Goal: Book appointment/travel/reservation

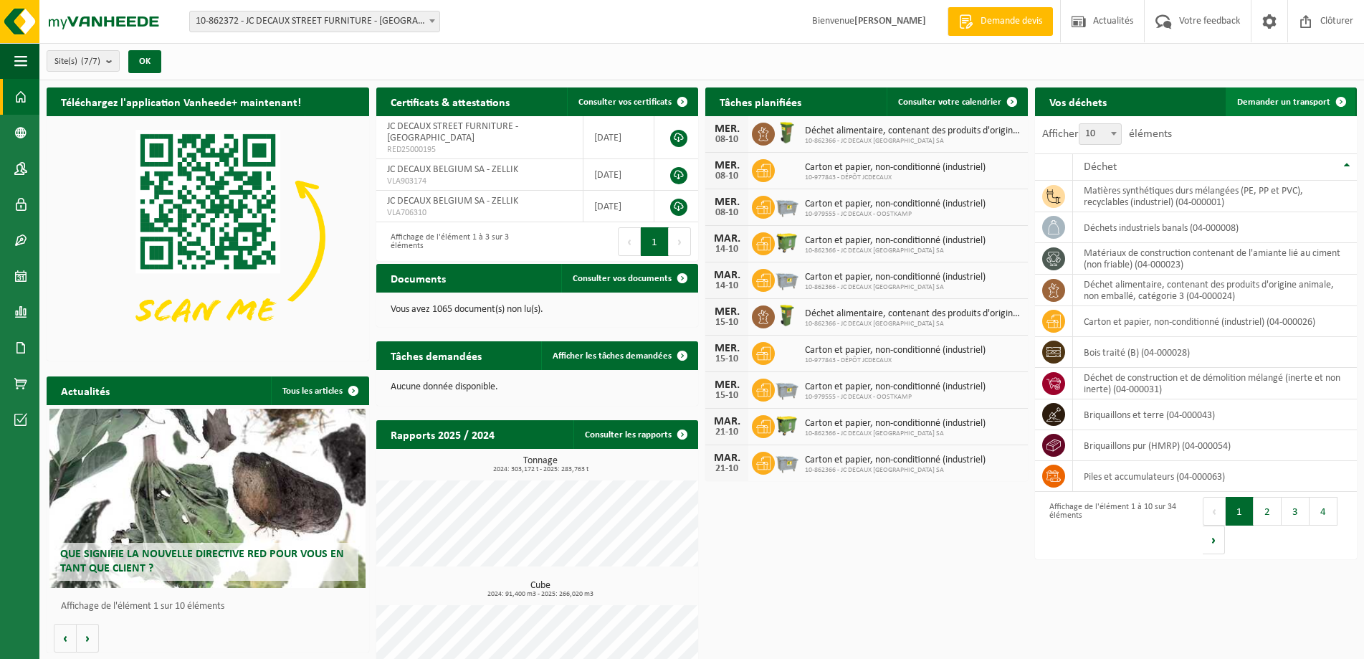
click at [1287, 102] on span "Demander un transport" at bounding box center [1283, 101] width 93 height 9
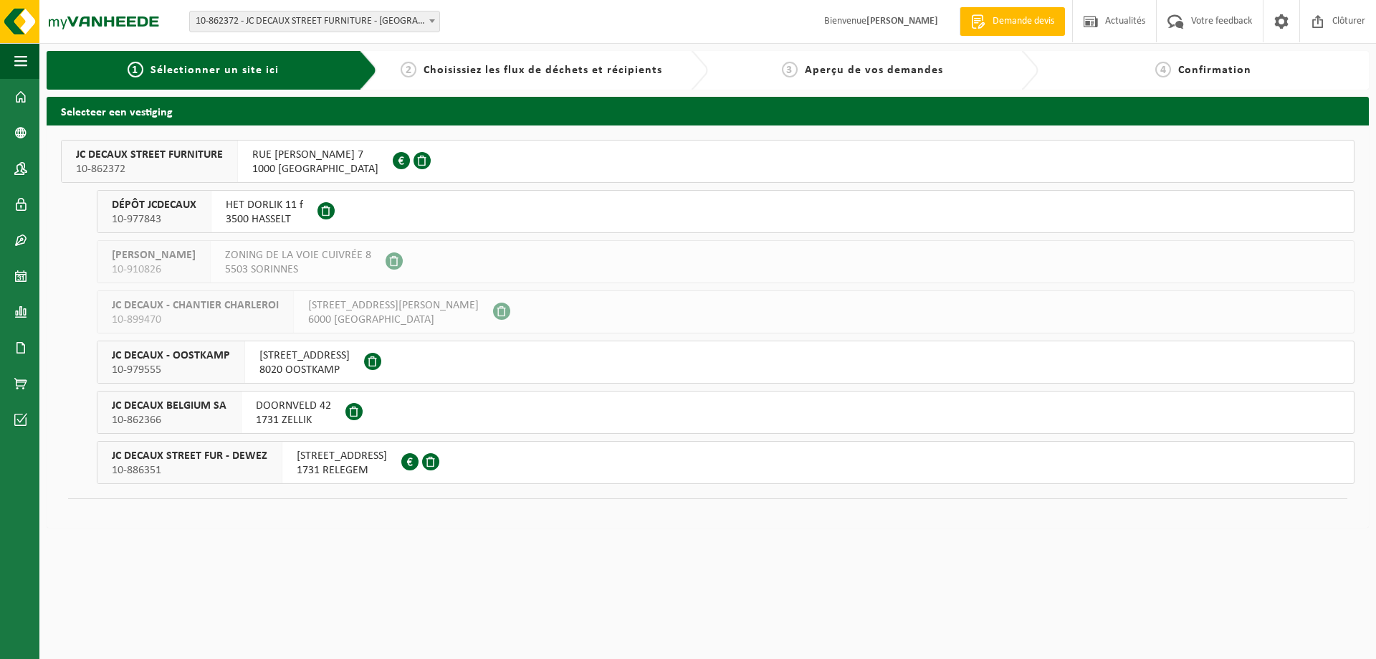
click at [299, 413] on span "1731 ZELLIK" at bounding box center [293, 420] width 75 height 14
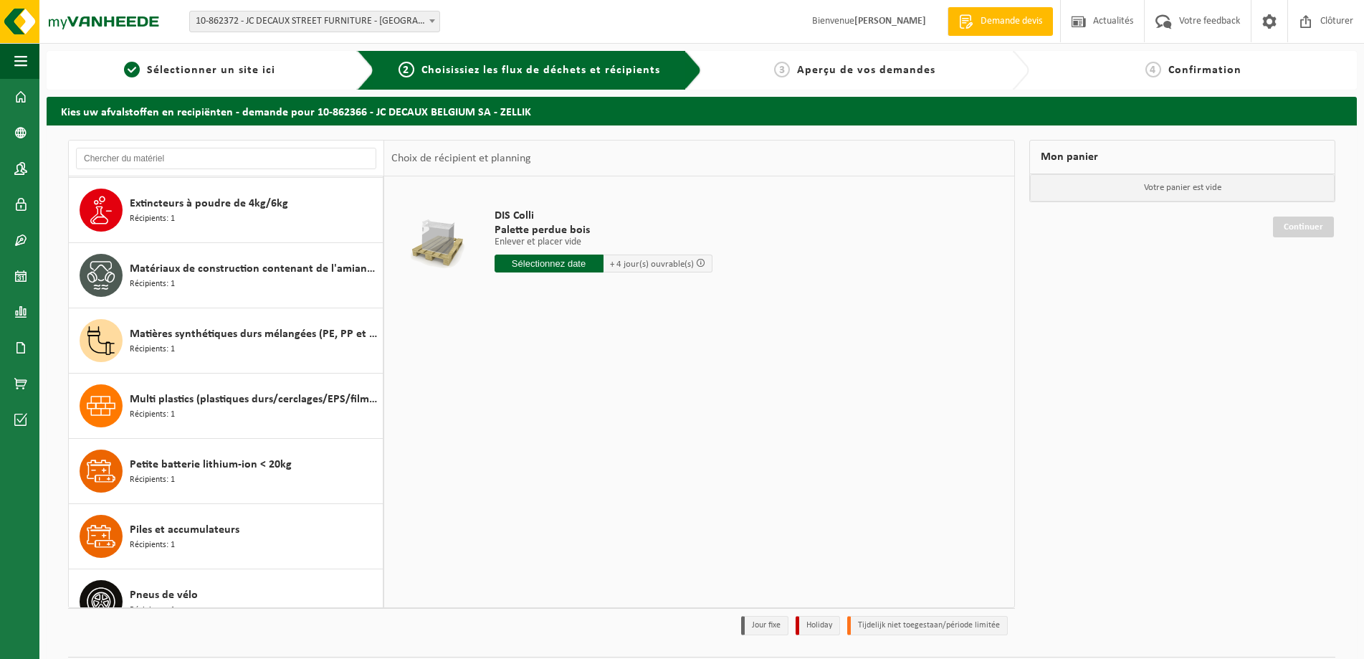
scroll to position [1590, 0]
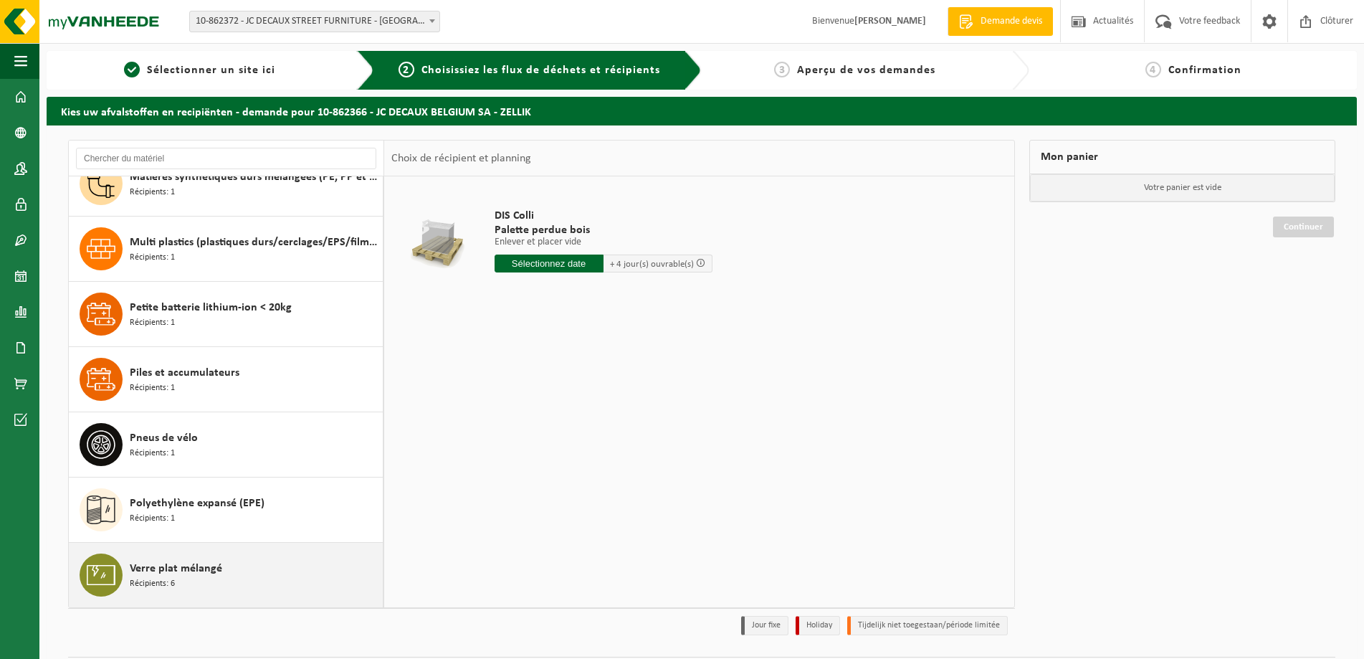
click at [214, 574] on span "Verre plat mélangé" at bounding box center [176, 568] width 92 height 17
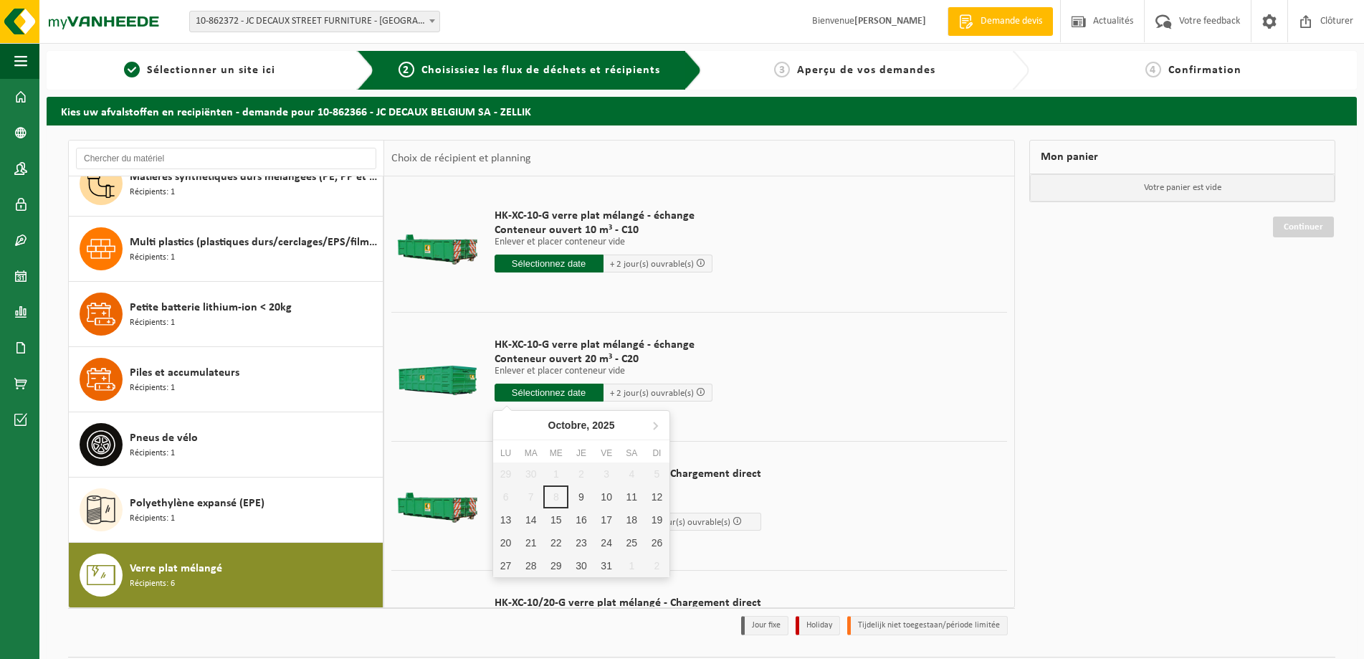
click at [536, 393] on input "text" at bounding box center [548, 392] width 109 height 18
click at [511, 515] on div "13" at bounding box center [505, 519] width 25 height 23
type input "à partir de 2025-10-13"
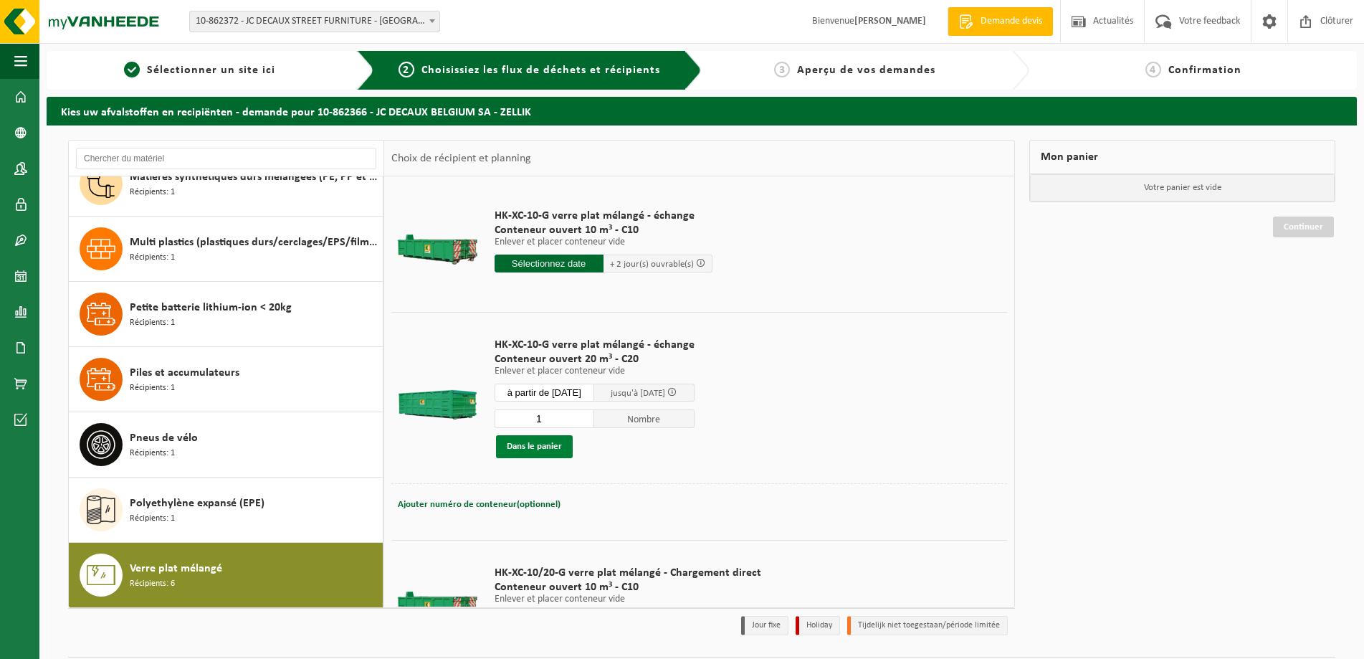
click at [521, 451] on button "Dans le panier" at bounding box center [534, 446] width 77 height 23
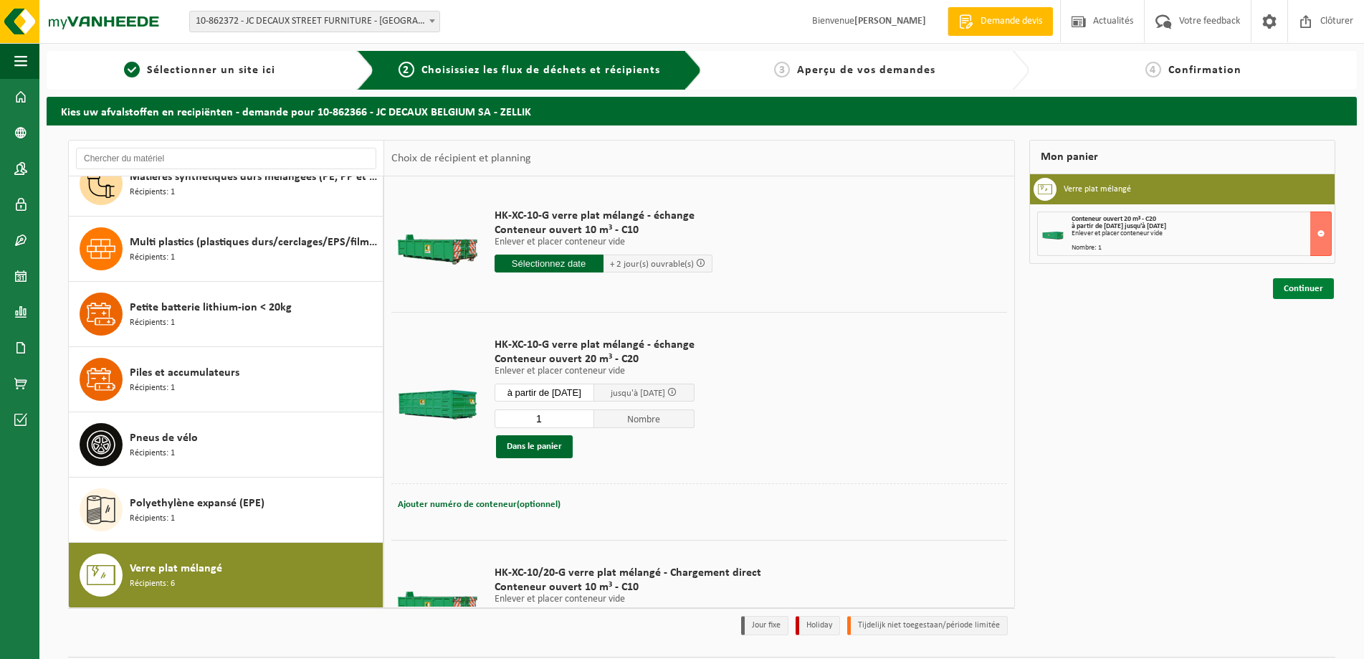
click at [1311, 289] on link "Continuer" at bounding box center [1303, 288] width 61 height 21
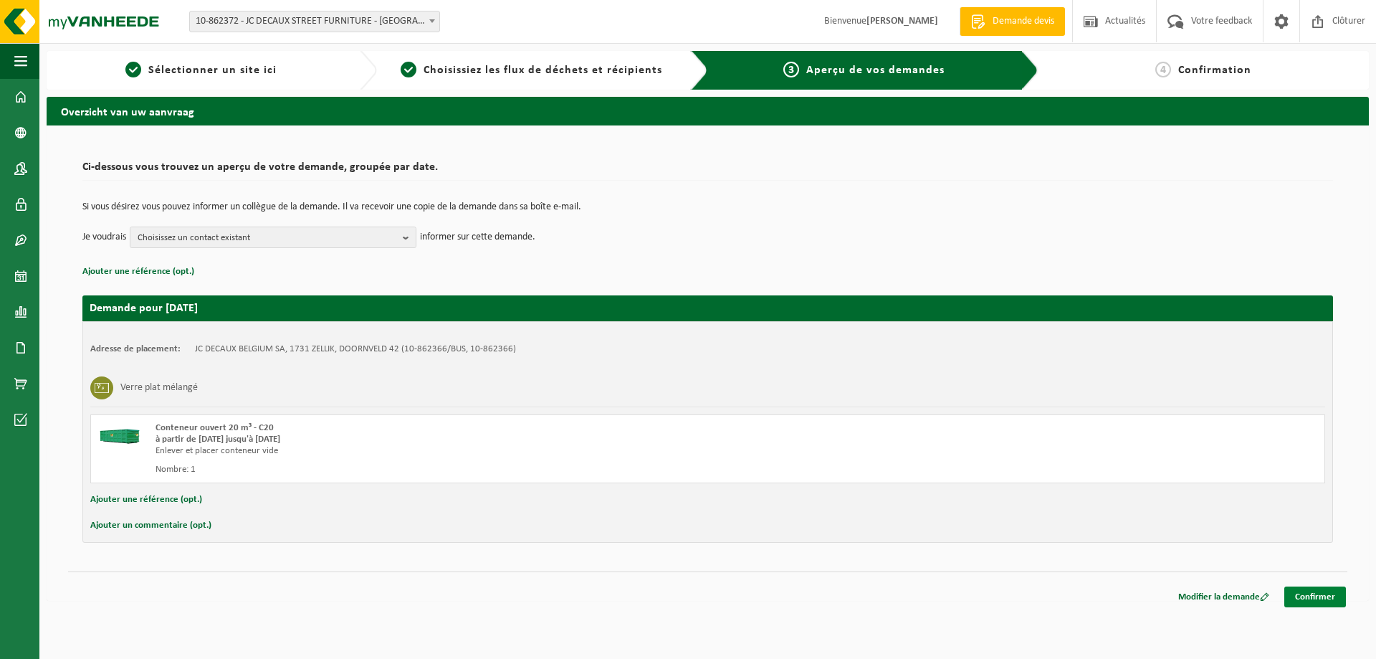
click at [1313, 597] on link "Confirmer" at bounding box center [1315, 596] width 62 height 21
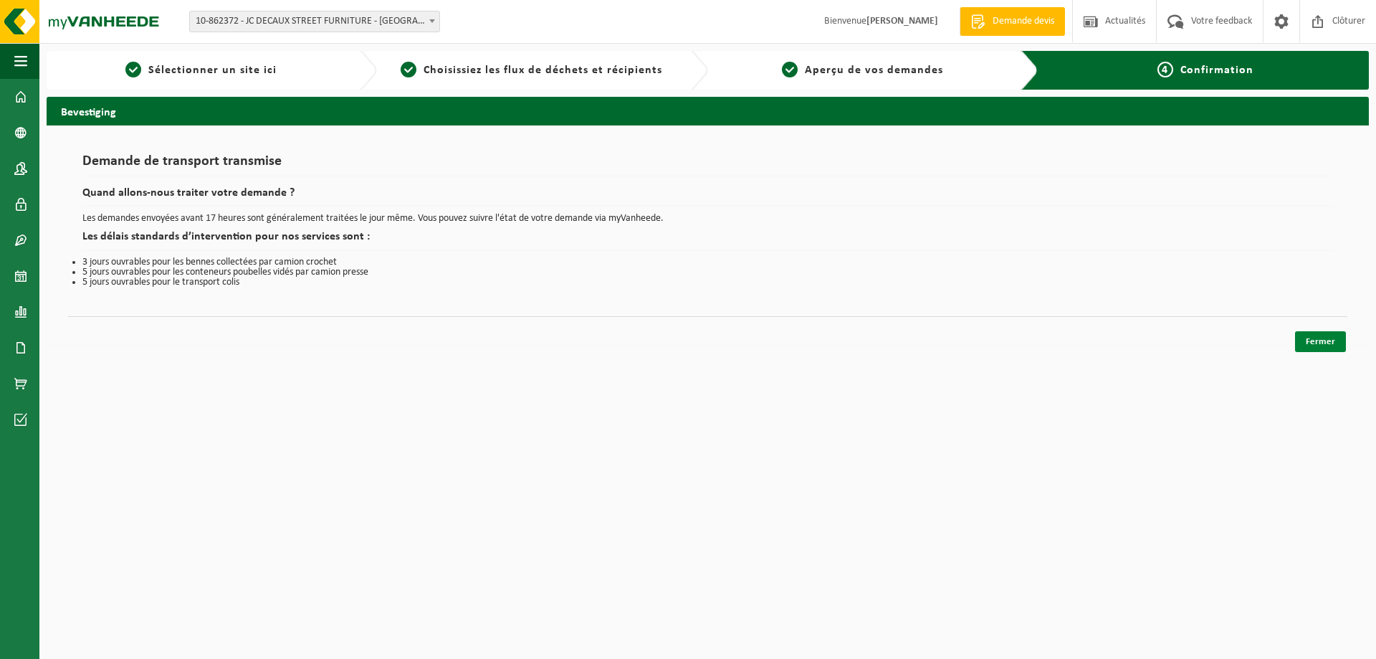
click at [1319, 346] on link "Fermer" at bounding box center [1320, 341] width 51 height 21
